Goal: Entertainment & Leisure: Consume media (video, audio)

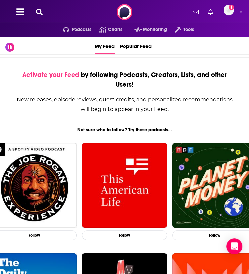
click at [42, 12] on icon at bounding box center [39, 12] width 7 height 7
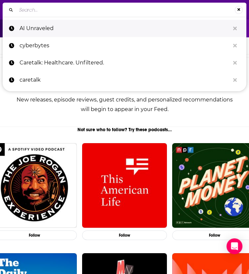
click at [39, 32] on p "AI Unraveled" at bounding box center [125, 28] width 210 height 17
type input "AI Unraveled"
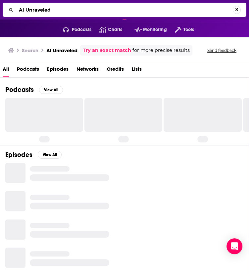
click at [40, 112] on div at bounding box center [44, 115] width 78 height 34
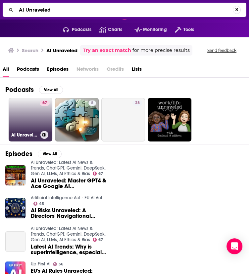
click at [29, 116] on link "67 AI Unraveled: Latest AI News & Trends, ChatGPT, Gemini, DeepSeek, Gen AI, LL…" at bounding box center [31, 120] width 44 height 44
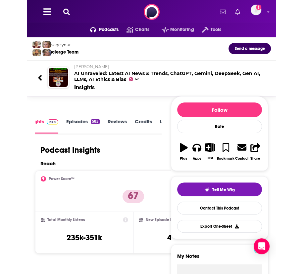
scroll to position [1, 0]
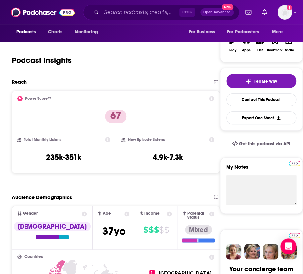
scroll to position [0, 0]
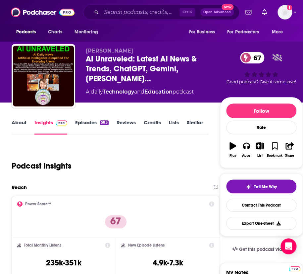
click at [86, 129] on link "Episodes 585" at bounding box center [91, 127] width 33 height 15
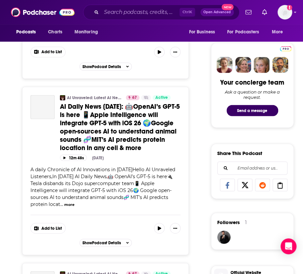
scroll to position [293, 0]
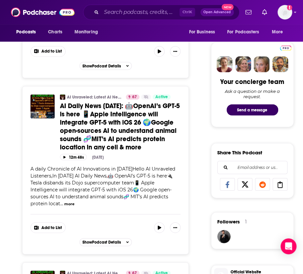
click at [46, 180] on span "A daily Chronicle of AI Innovations in [DATE]Hello AI Unraveled Listeners,In [D…" at bounding box center [102, 186] width 145 height 41
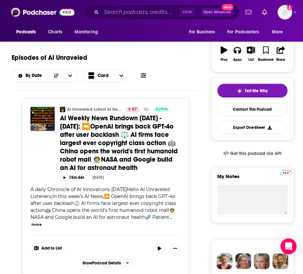
scroll to position [0, 0]
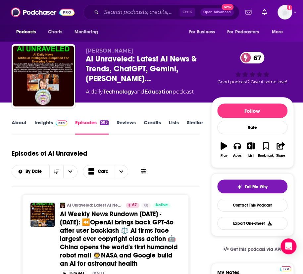
click at [18, 120] on link "About" at bounding box center [19, 127] width 15 height 15
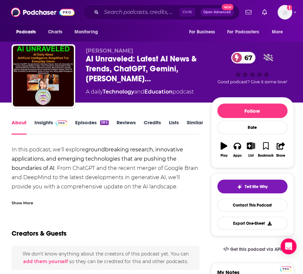
click at [26, 203] on div "Show More" at bounding box center [23, 203] width 22 height 6
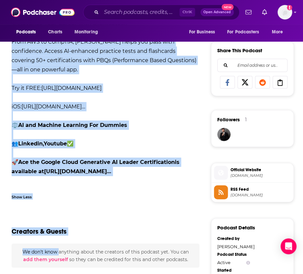
scroll to position [418, 0]
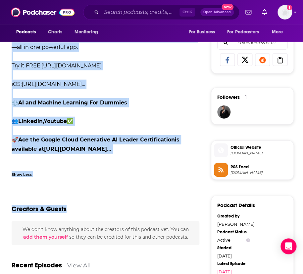
drag, startPoint x: 11, startPoint y: 160, endPoint x: 76, endPoint y: 209, distance: 82.0
click at [76, 209] on div "About Insights Episodes 585 Reviews Credits Lists Similar In this podcast, we'l…" at bounding box center [106, 243] width 210 height 1085
copy div "Lo ipsu dolorsi, am'co adipisc elitseddoeiusm temporin, utlaboreet doloremagnaa…"
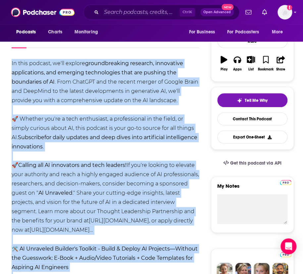
scroll to position [44, 0]
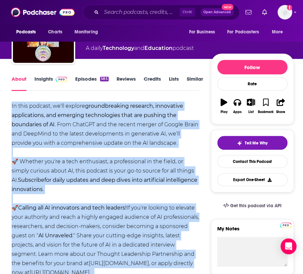
click at [95, 116] on strong "groundbreaking research, innovative applications, and emerging technologies tha…" at bounding box center [98, 115] width 172 height 25
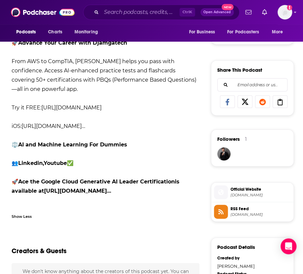
scroll to position [376, 0]
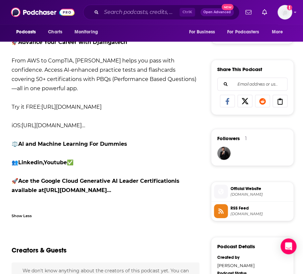
click at [61, 166] on link "Youtube" at bounding box center [55, 163] width 23 height 6
click at [23, 166] on link "Linkedin" at bounding box center [30, 163] width 25 height 6
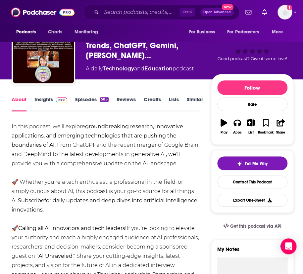
scroll to position [0, 0]
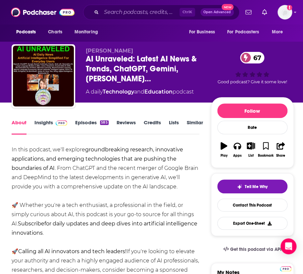
click at [82, 124] on link "Episodes 585" at bounding box center [91, 127] width 33 height 15
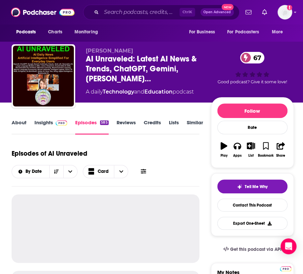
click at [53, 123] on span at bounding box center [60, 123] width 14 height 6
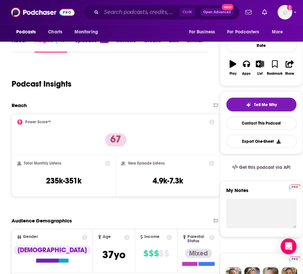
scroll to position [82, 0]
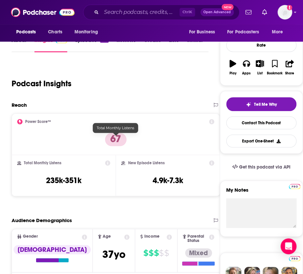
click at [81, 176] on h3 "235k-351k" at bounding box center [63, 181] width 35 height 10
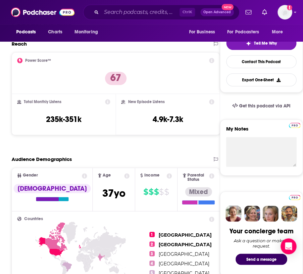
scroll to position [0, 0]
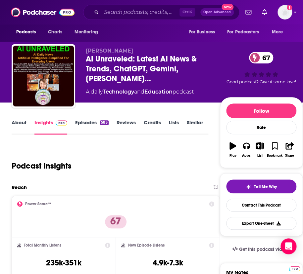
click at [84, 119] on div "About Insights Episodes 585 Reviews Credits Lists Similar" at bounding box center [110, 127] width 196 height 16
click at [89, 126] on link "Episodes 585" at bounding box center [91, 127] width 33 height 15
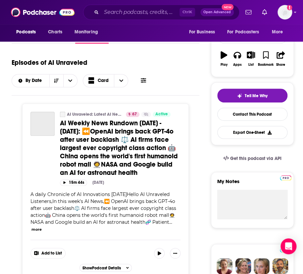
scroll to position [94, 0]
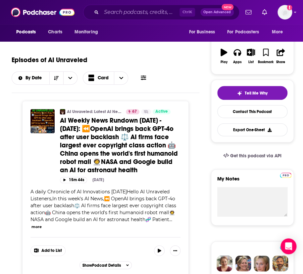
click at [107, 141] on span "AI Weekly News Rundown [DATE] - [DATE]: ⏪OpenAI brings back GPT-4o after user b…" at bounding box center [119, 146] width 118 height 58
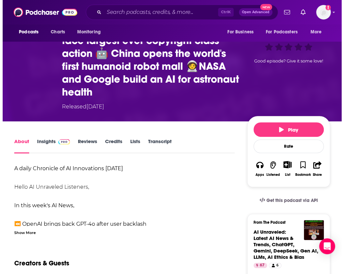
scroll to position [83, 0]
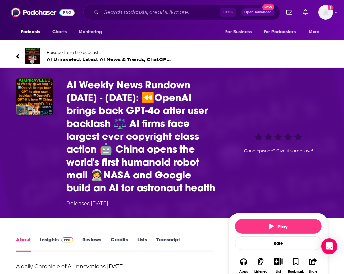
click at [108, 138] on h1 "AI Weekly News Rundown [DATE] - [DATE]: ⏪OpenAI brings back GPT-4o after user b…" at bounding box center [142, 136] width 152 height 116
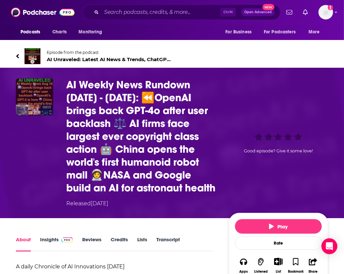
click at [43, 94] on img "AI Weekly News Rundown Aug 03 - 10 2025: ⏪OpenAI brings back GPT-4o after user …" at bounding box center [34, 96] width 37 height 37
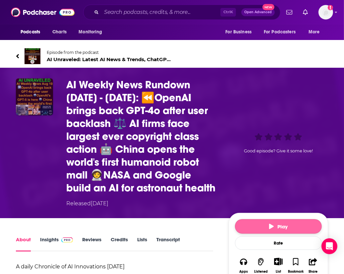
click at [277, 230] on span "Play" at bounding box center [278, 227] width 19 height 6
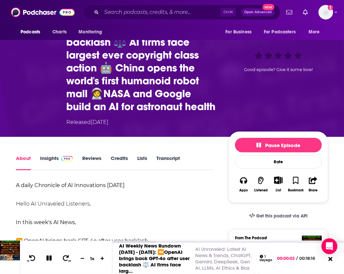
scroll to position [136, 0]
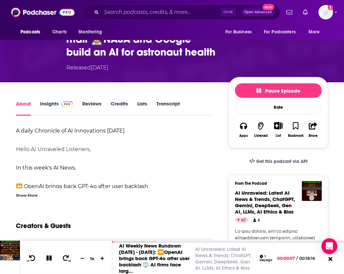
click at [122, 111] on link "Credits" at bounding box center [119, 108] width 17 height 15
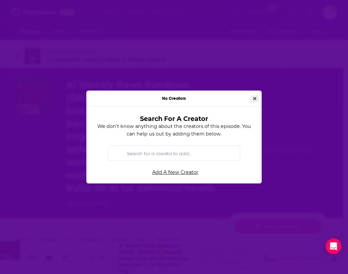
click at [252, 101] on button "Close" at bounding box center [255, 99] width 9 height 8
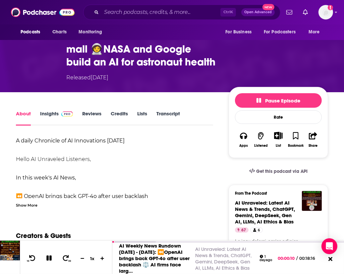
scroll to position [126, 0]
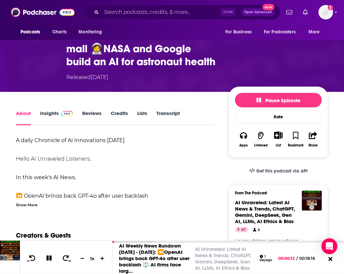
click at [55, 121] on link "Insights" at bounding box center [56, 117] width 33 height 15
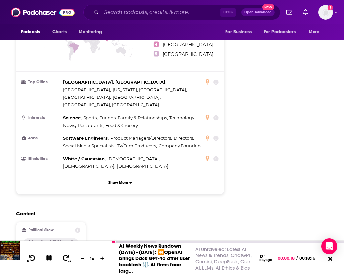
scroll to position [781, 0]
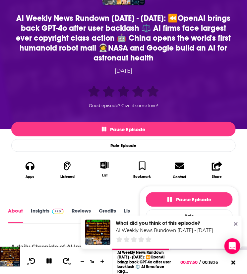
scroll to position [224, 0]
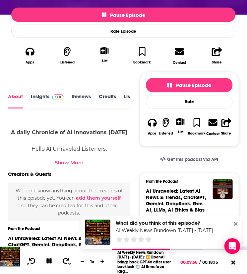
click at [49, 263] on icon at bounding box center [49, 262] width 8 height 6
click at [234, 224] on icon at bounding box center [236, 224] width 4 height 5
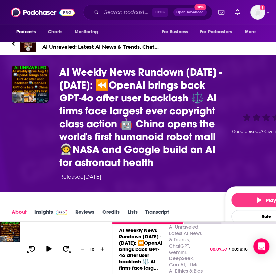
scroll to position [0, 0]
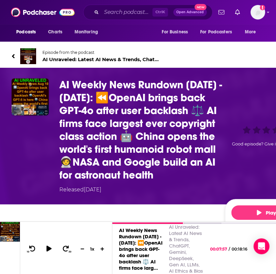
click at [13, 57] on icon at bounding box center [13, 56] width 3 height 4
